Goal: Information Seeking & Learning: Learn about a topic

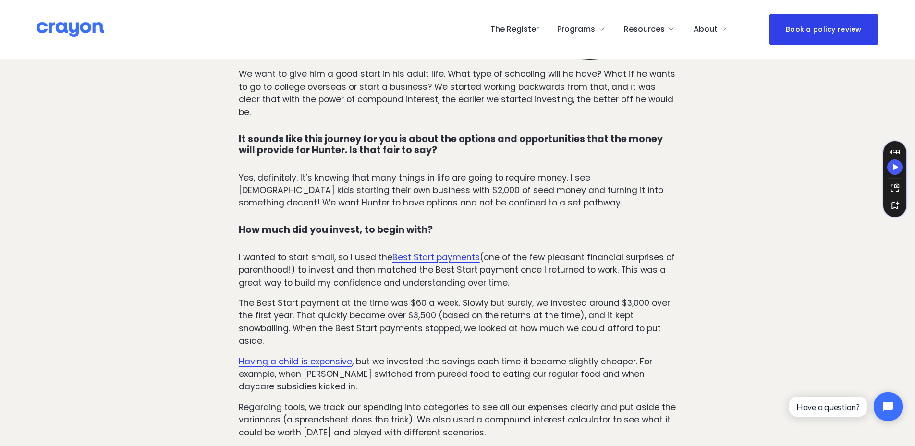
scroll to position [721, 0]
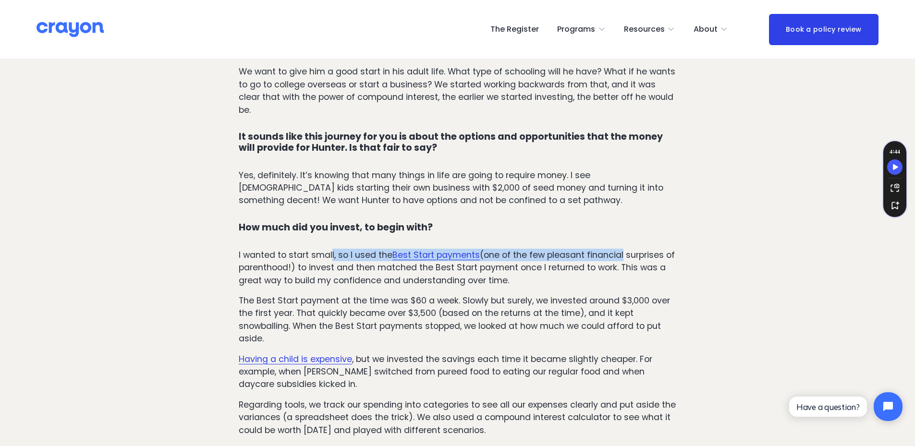
drag, startPoint x: 332, startPoint y: 172, endPoint x: 632, endPoint y: 197, distance: 300.8
click at [621, 249] on p "I wanted to start small, so I used the Best Start payments (one of the few plea…" at bounding box center [458, 268] width 438 height 38
click at [633, 249] on p "I wanted to start small, so I used the Best Start payments (one of the few plea…" at bounding box center [458, 268] width 438 height 38
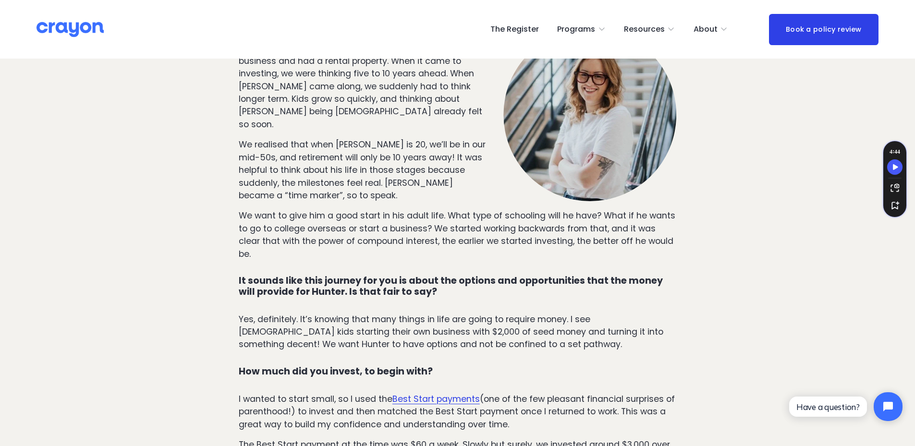
scroll to position [624, 0]
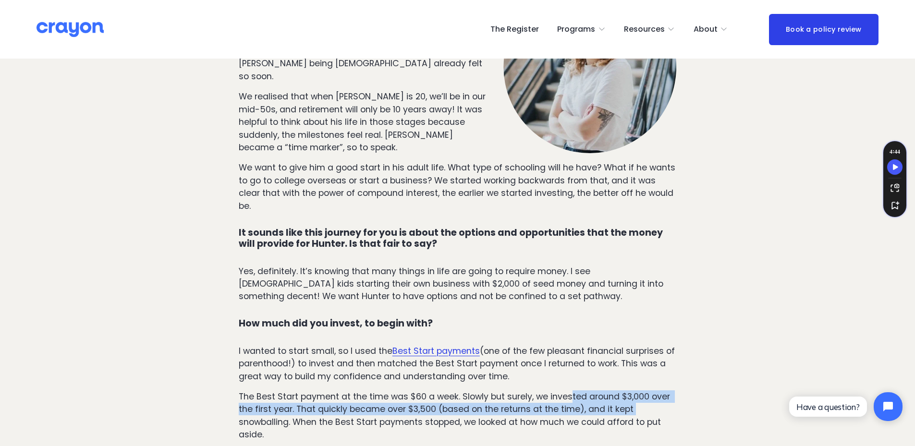
drag, startPoint x: 571, startPoint y: 316, endPoint x: 663, endPoint y: 328, distance: 92.5
click at [663, 391] on p "The Best Start payment at the time was $60 a week. Slowly but surely, we invest…" at bounding box center [458, 416] width 438 height 51
drag, startPoint x: 382, startPoint y: 318, endPoint x: 658, endPoint y: 332, distance: 276.1
click at [658, 391] on p "The Best Start payment at the time was $60 a week. Slowly but surely, we invest…" at bounding box center [458, 416] width 438 height 51
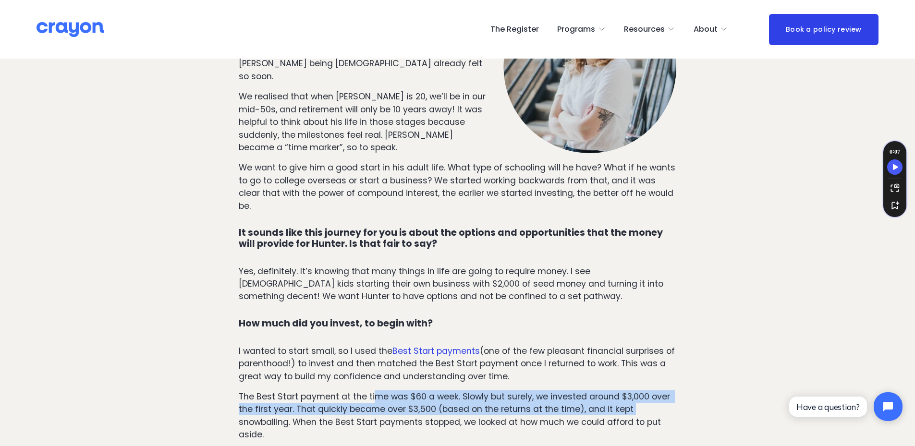
click at [669, 391] on p "The Best Start payment at the time was $60 a week. Slowly but surely, we invest…" at bounding box center [458, 416] width 438 height 51
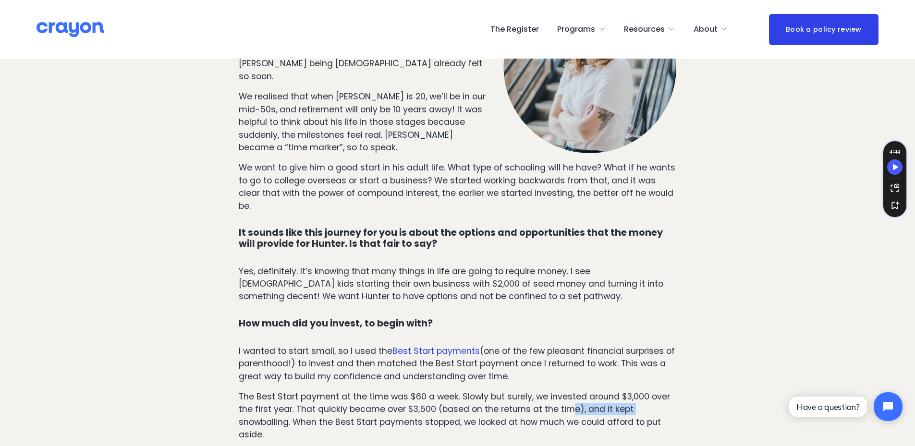
drag, startPoint x: 568, startPoint y: 326, endPoint x: 654, endPoint y: 334, distance: 86.4
click at [654, 391] on p "The Best Start payment at the time was $60 a week. Slowly but surely, we invest…" at bounding box center [458, 416] width 438 height 51
drag, startPoint x: 322, startPoint y: 336, endPoint x: 438, endPoint y: 344, distance: 116.1
click at [438, 391] on p "The Best Start payment at the time was $60 a week. Slowly but surely, we invest…" at bounding box center [458, 416] width 438 height 51
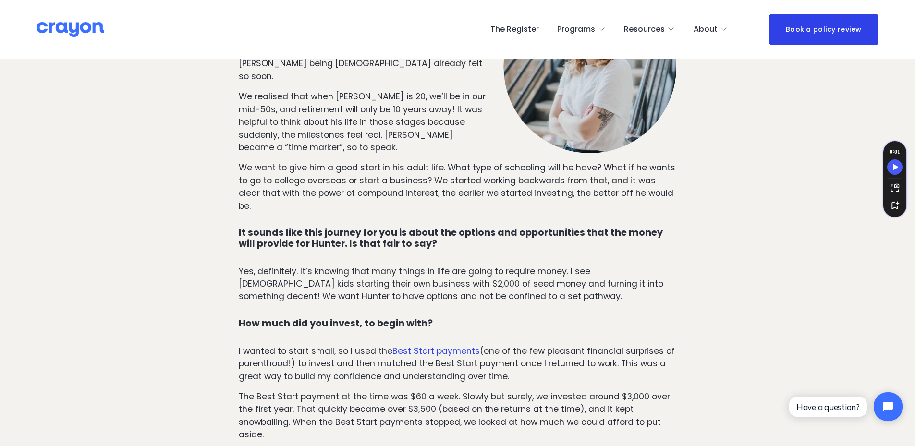
click at [479, 391] on p "The Best Start payment at the time was $60 a week. Slowly but surely, we invest…" at bounding box center [458, 416] width 438 height 51
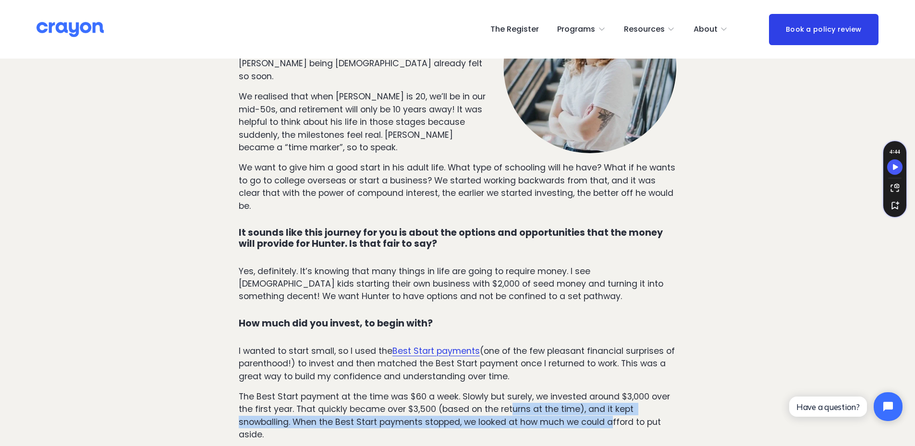
drag, startPoint x: 510, startPoint y: 331, endPoint x: 618, endPoint y: 342, distance: 108.1
click at [615, 391] on p "The Best Start payment at the time was $60 a week. Slowly but surely, we invest…" at bounding box center [458, 416] width 438 height 51
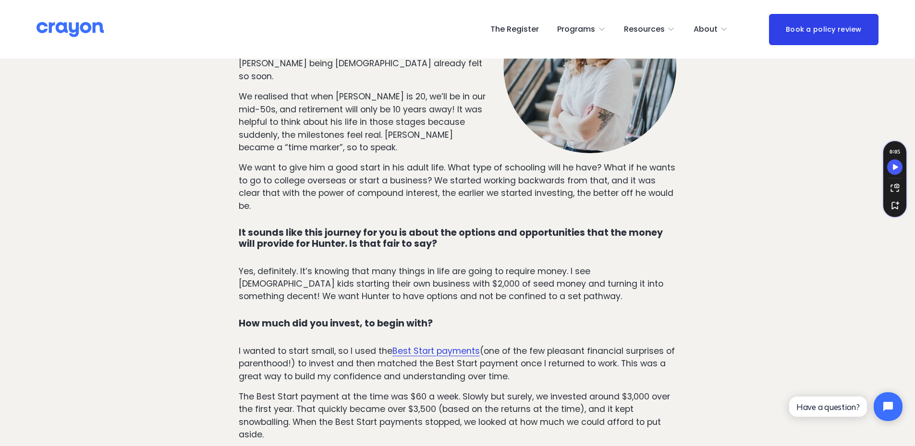
click at [659, 391] on p "The Best Start payment at the time was $60 a week. Slowly but surely, we invest…" at bounding box center [458, 416] width 438 height 51
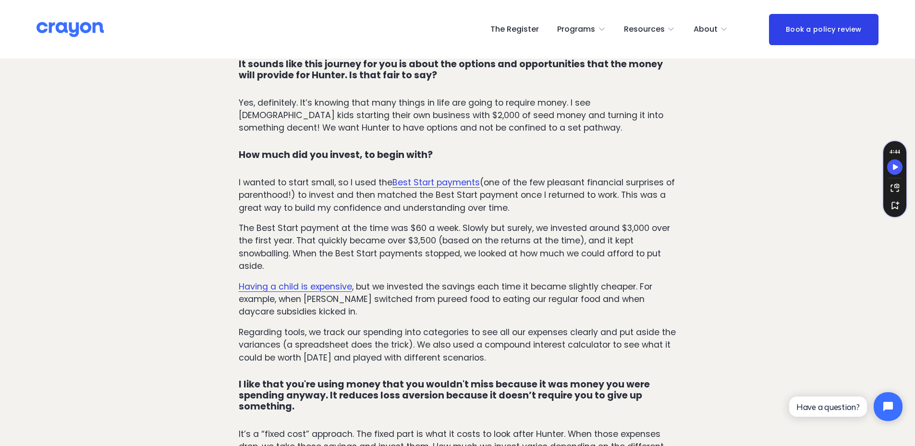
scroll to position [817, 0]
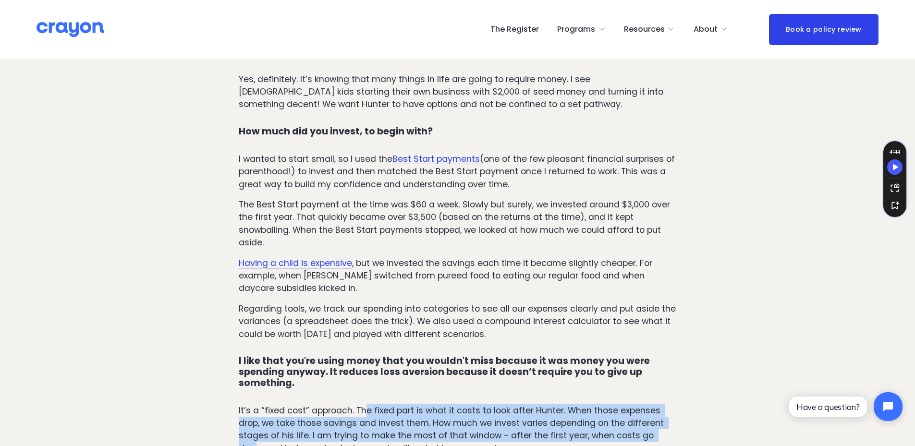
drag, startPoint x: 363, startPoint y: 329, endPoint x: 665, endPoint y: 349, distance: 303.3
click at [665, 404] on p "It’s a “fixed cost” approach. The fixed part is what it costs to look after Hun…" at bounding box center [458, 429] width 438 height 51
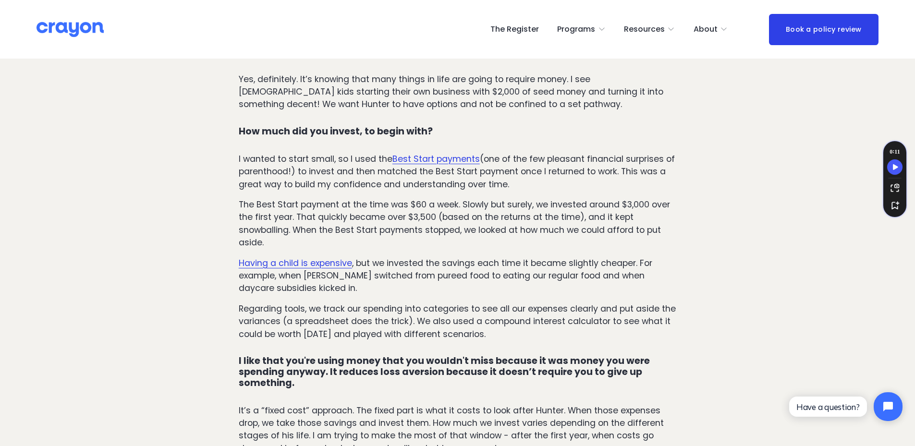
click at [637, 404] on p "It’s a “fixed cost” approach. The fixed part is what it costs to look after Hun…" at bounding box center [458, 429] width 438 height 51
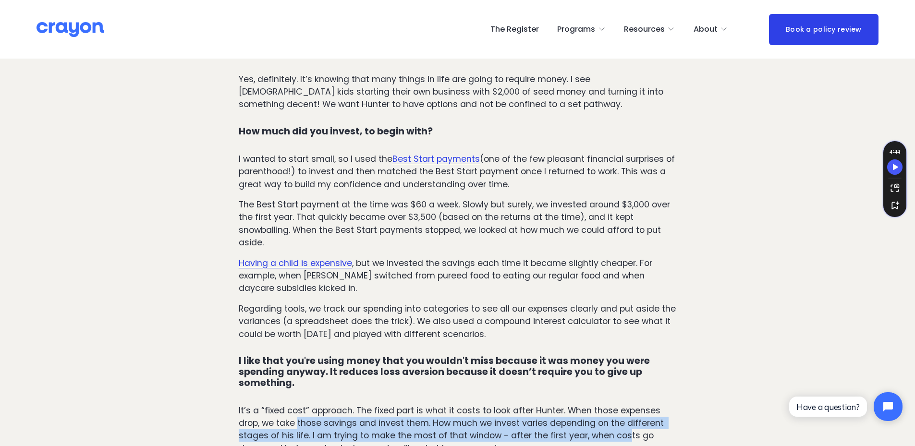
drag, startPoint x: 298, startPoint y: 347, endPoint x: 623, endPoint y: 350, distance: 325.7
click at [623, 404] on p "It’s a “fixed cost” approach. The fixed part is what it costs to look after Hun…" at bounding box center [458, 429] width 438 height 51
drag, startPoint x: 460, startPoint y: 342, endPoint x: 572, endPoint y: 349, distance: 112.1
click at [572, 404] on p "It’s a “fixed cost” approach. The fixed part is what it costs to look after Hun…" at bounding box center [458, 429] width 438 height 51
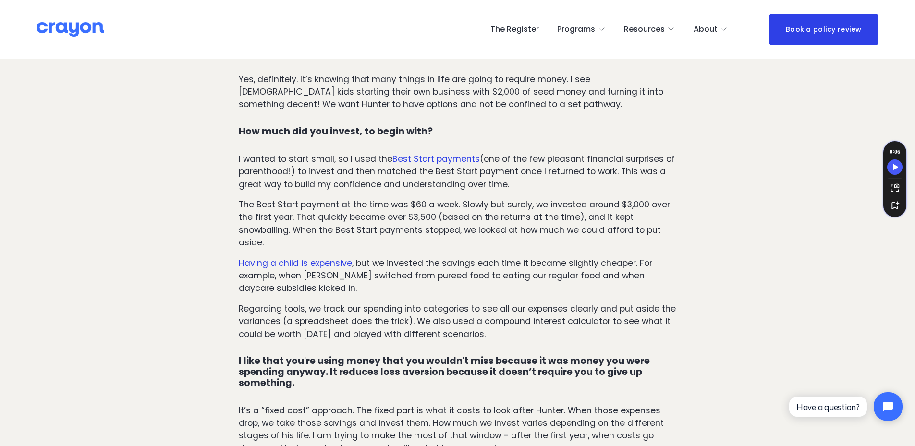
click at [589, 404] on p "It’s a “fixed cost” approach. The fixed part is what it costs to look after Hun…" at bounding box center [458, 429] width 438 height 51
drag, startPoint x: 317, startPoint y: 391, endPoint x: 608, endPoint y: 390, distance: 291.1
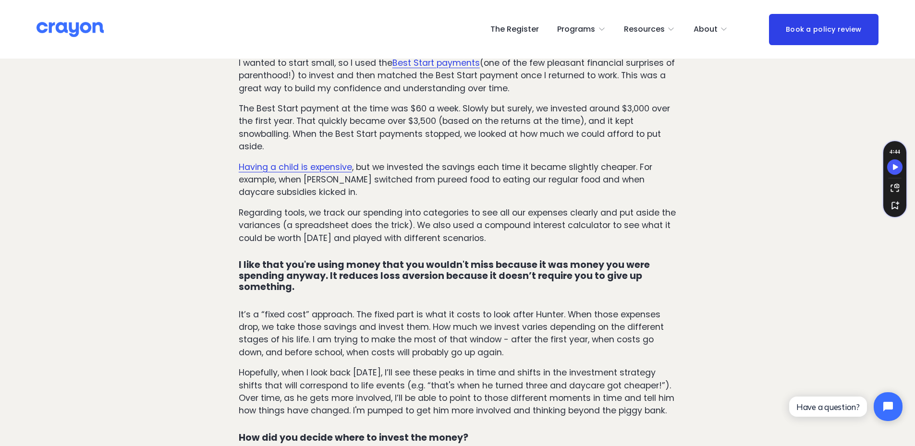
scroll to position [961, 0]
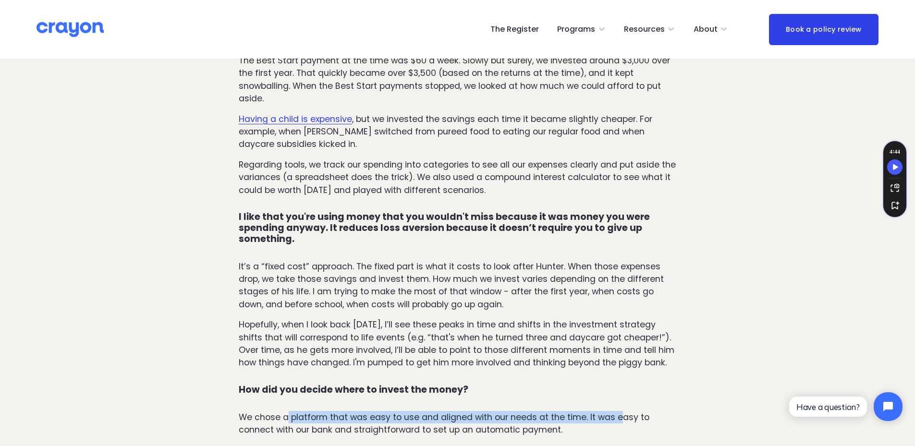
drag, startPoint x: 289, startPoint y: 334, endPoint x: 619, endPoint y: 341, distance: 330.1
click at [619, 411] on p "We chose a platform that was easy to use and aligned with our needs at the time…" at bounding box center [458, 423] width 438 height 25
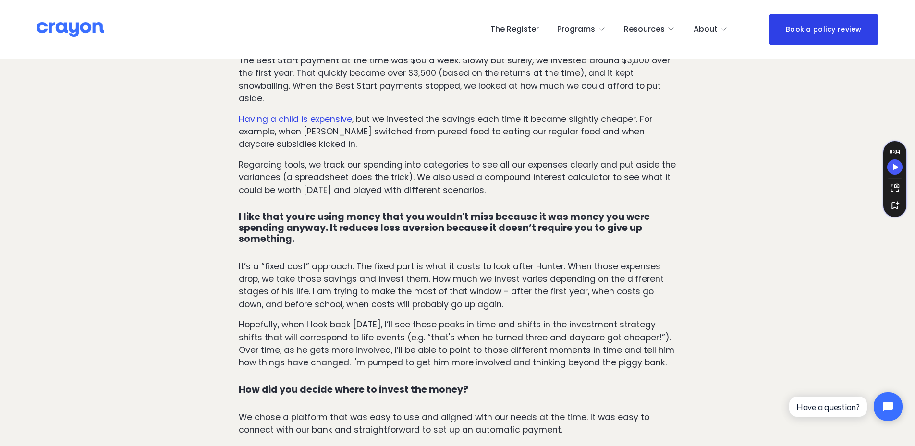
click at [615, 411] on p "We chose a platform that was easy to use and aligned with our needs at the time…" at bounding box center [458, 423] width 438 height 25
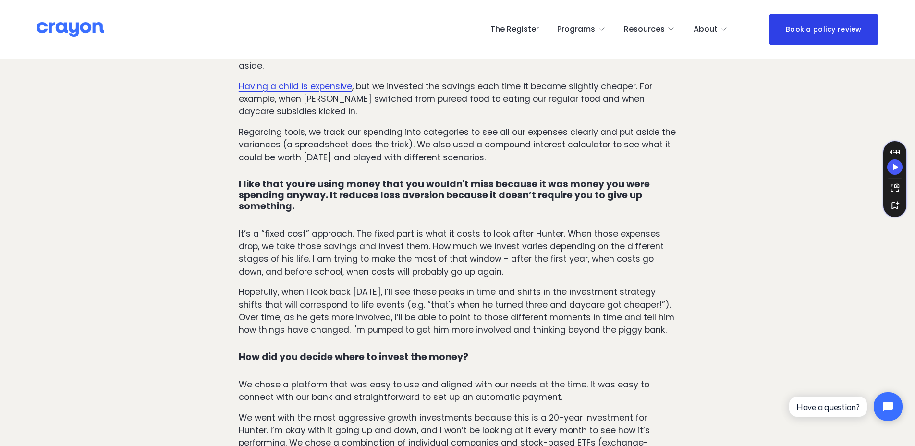
scroll to position [1009, 0]
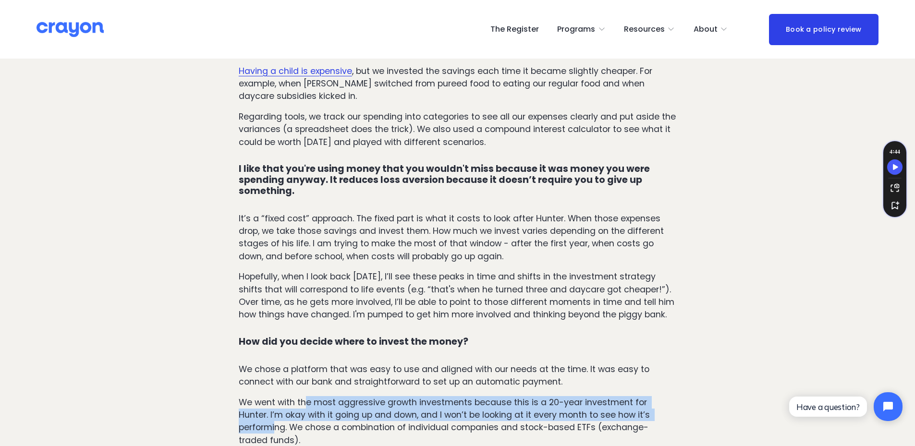
drag, startPoint x: 307, startPoint y: 319, endPoint x: 657, endPoint y: 340, distance: 349.8
click at [657, 396] on p "We went with the most aggressive growth investments because this is a 20-year i…" at bounding box center [458, 421] width 438 height 51
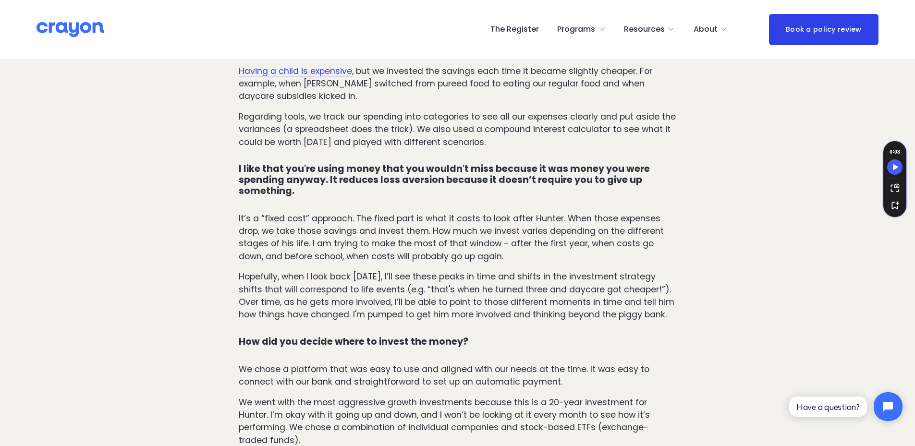
click at [661, 396] on p "We went with the most aggressive growth investments because this is a 20-year i…" at bounding box center [458, 421] width 438 height 51
drag, startPoint x: 272, startPoint y: 344, endPoint x: 570, endPoint y: 351, distance: 297.4
click at [570, 396] on p "We went with the most aggressive growth investments because this is a 20-year i…" at bounding box center [458, 421] width 438 height 51
click at [531, 357] on div "Pene, what motivated you to start investing? Before having Hunter, we were only…" at bounding box center [458, 333] width 438 height 1498
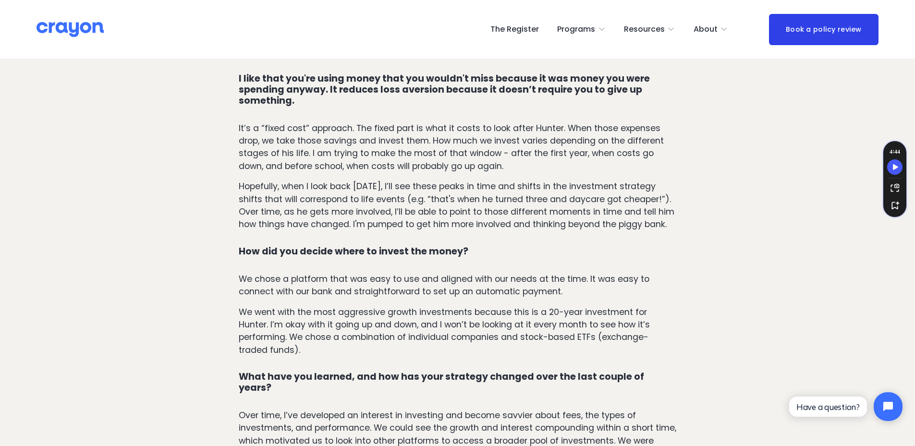
scroll to position [1153, 0]
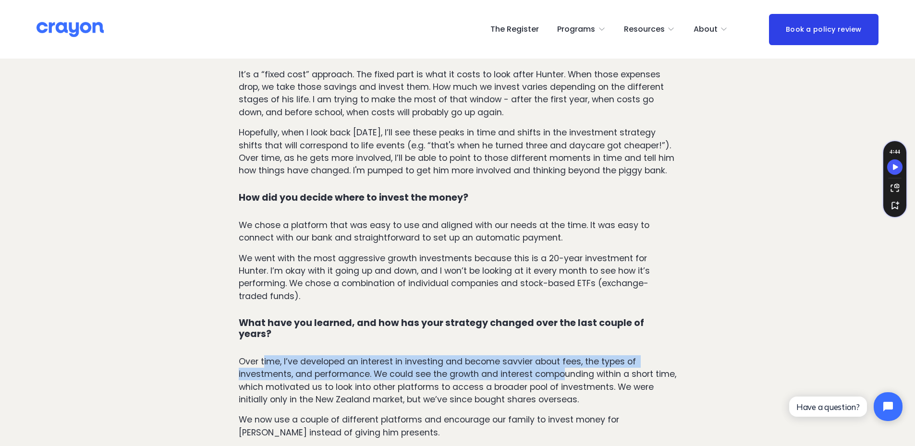
drag, startPoint x: 264, startPoint y: 258, endPoint x: 564, endPoint y: 275, distance: 301.2
click at [564, 355] on p "Over time, I’ve developed an interest in investing and become savvier about fee…" at bounding box center [458, 380] width 438 height 51
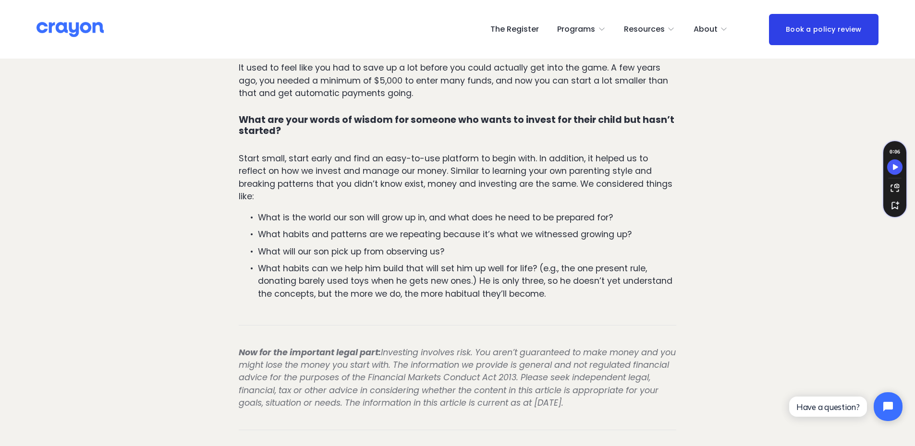
scroll to position [1921, 0]
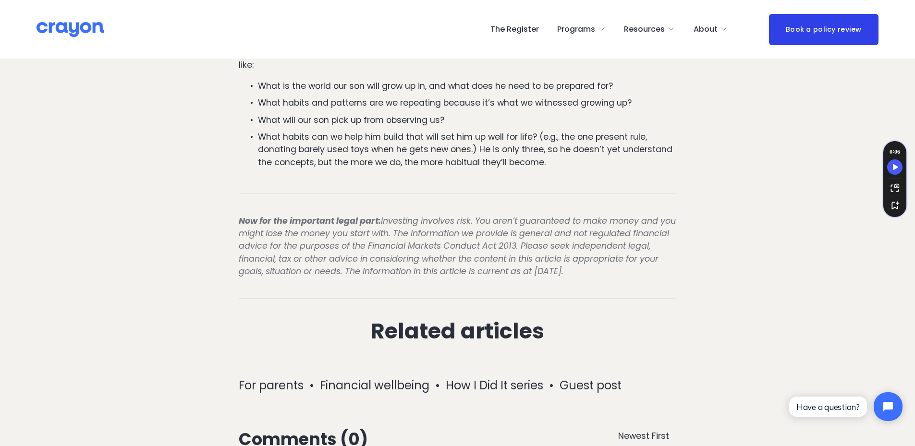
click at [291, 378] on link "For parents" at bounding box center [271, 386] width 65 height 16
